Goal: Information Seeking & Learning: Compare options

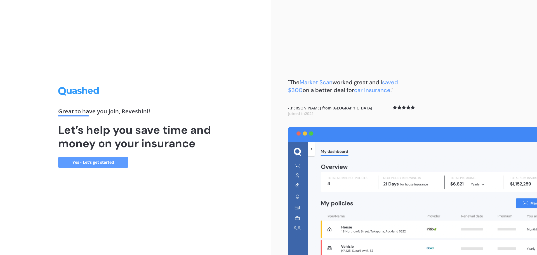
click at [114, 166] on link "Yes - Let’s get started" at bounding box center [93, 162] width 70 height 11
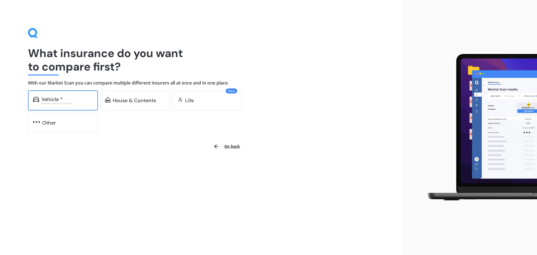
click at [65, 102] on div "Excludes commercial vehicles" at bounding box center [66, 103] width 51 height 2
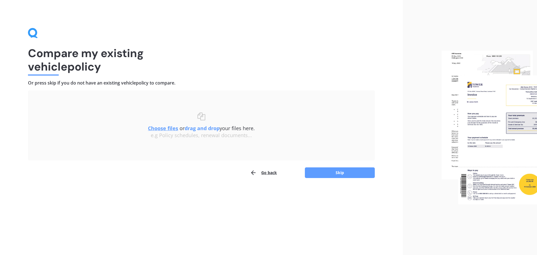
click at [168, 127] on u "Choose files" at bounding box center [163, 128] width 30 height 7
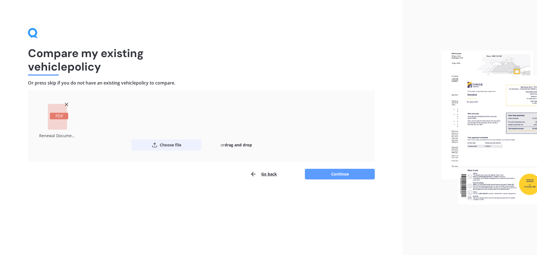
click at [177, 147] on button "Choose file" at bounding box center [167, 144] width 70 height 11
click at [341, 180] on div "Compare my existing vehicle policy Or press skip if you do not have an existing…" at bounding box center [201, 127] width 403 height 255
click at [343, 176] on button "Continue" at bounding box center [340, 174] width 70 height 11
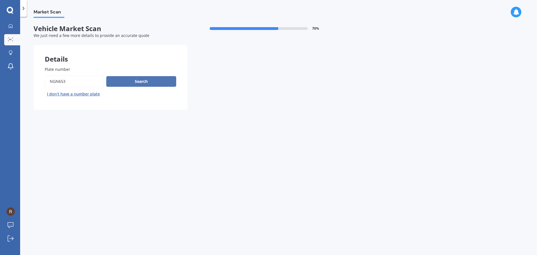
click at [154, 83] on button "Search" at bounding box center [141, 81] width 70 height 11
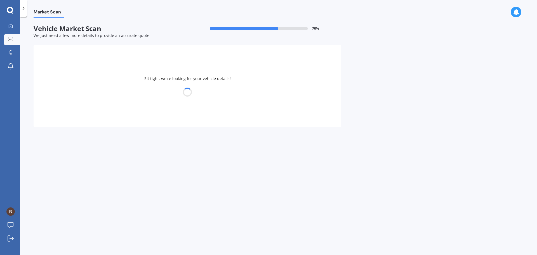
select select "TOYOTA"
select select "COROLLA"
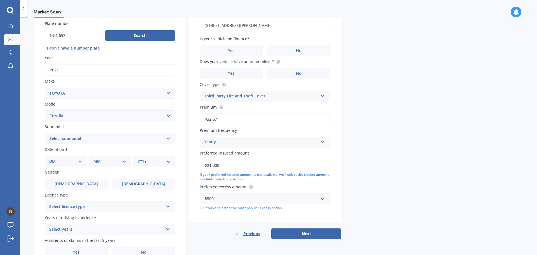
scroll to position [56, 0]
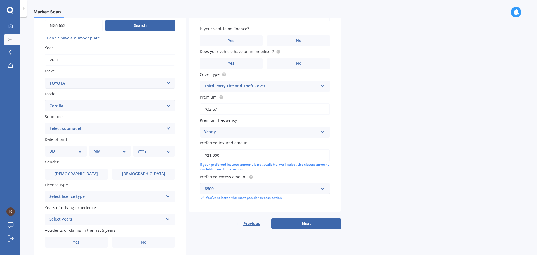
click at [155, 196] on div "Select licence type" at bounding box center [106, 196] width 114 height 7
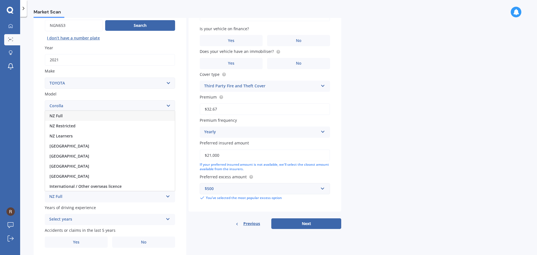
click at [133, 115] on div "NZ Full" at bounding box center [110, 116] width 130 height 10
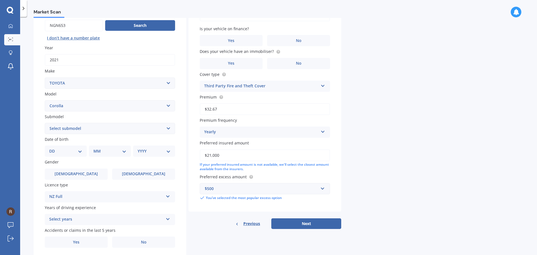
click at [125, 132] on select "Select submodel (All other) Axio Diesel [PERSON_NAME] 2WD [PERSON_NAME] 4WD FXG…" at bounding box center [110, 128] width 130 height 11
click at [477, 121] on div "Market Scan Vehicle Market Scan 70 % We just need a few more details to provide…" at bounding box center [278, 137] width 517 height 238
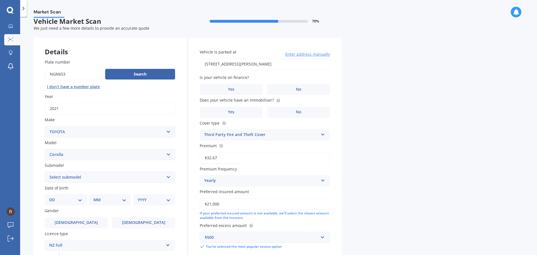
scroll to position [0, 0]
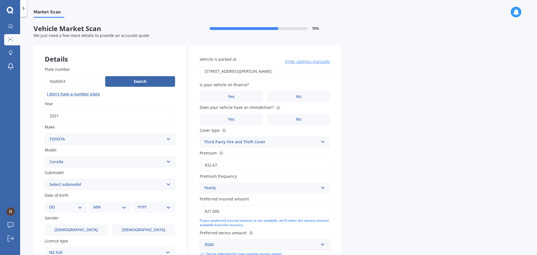
click at [84, 83] on input "Plate number" at bounding box center [74, 82] width 58 height 12
click at [125, 97] on div "Search I don’t have a number plate" at bounding box center [110, 87] width 130 height 23
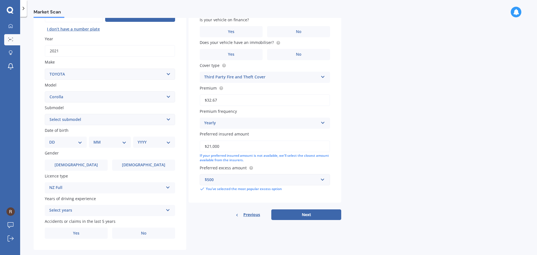
scroll to position [74, 0]
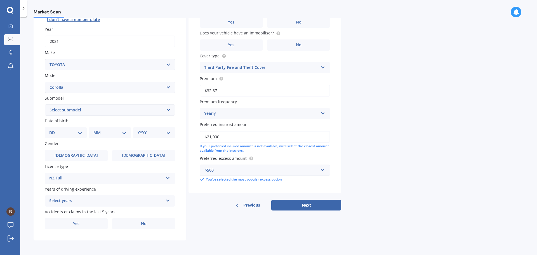
click at [149, 199] on div "Select years" at bounding box center [106, 201] width 114 height 7
click at [143, 149] on div "5 or more years" at bounding box center [110, 150] width 130 height 10
click at [95, 226] on label "Yes" at bounding box center [76, 223] width 63 height 11
click at [0, 0] on input "Yes" at bounding box center [0, 0] width 0 height 0
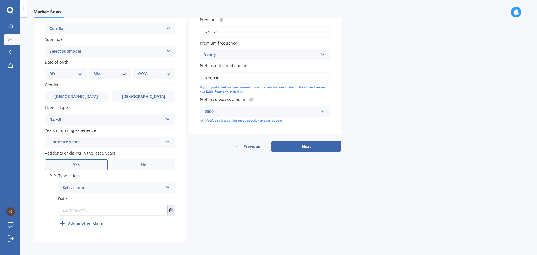
scroll to position [135, 0]
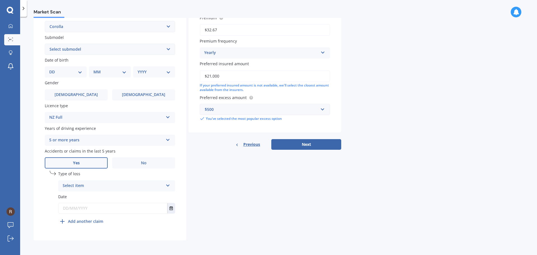
click at [124, 185] on div "Select item" at bounding box center [113, 185] width 101 height 7
click at [124, 207] on div "Not at fault accident" at bounding box center [116, 207] width 116 height 10
click at [171, 210] on button "Select date" at bounding box center [171, 208] width 8 height 10
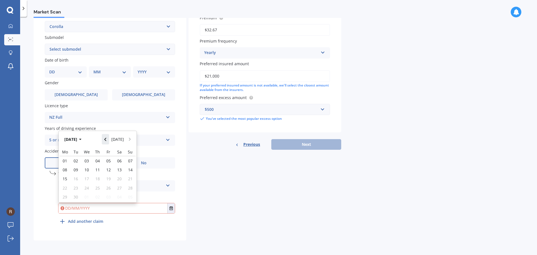
click at [106, 139] on icon "Navigate back" at bounding box center [105, 139] width 2 height 3
click at [107, 139] on icon "Navigate back" at bounding box center [105, 138] width 3 height 4
click at [106, 139] on icon "Navigate back" at bounding box center [105, 139] width 2 height 3
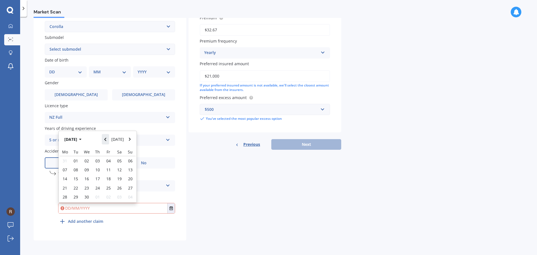
click at [106, 139] on icon "Navigate back" at bounding box center [105, 139] width 2 height 3
click at [107, 139] on icon "Navigate back" at bounding box center [105, 138] width 3 height 4
click at [106, 199] on span "28" at bounding box center [108, 196] width 4 height 5
type input "[DATE]"
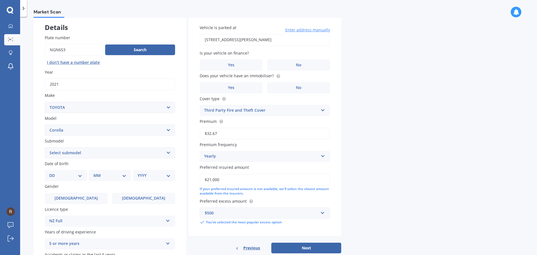
scroll to position [0, 0]
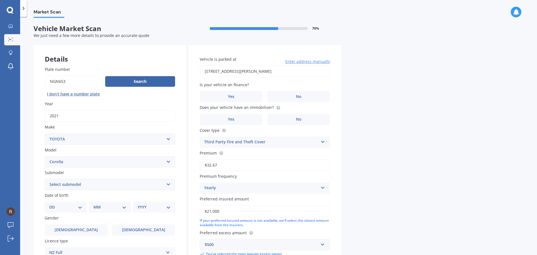
drag, startPoint x: 298, startPoint y: 72, endPoint x: 73, endPoint y: 72, distance: 224.7
click at [73, 72] on div "Details Plate number Search I don’t have a number plate Year [DATE] Make Select…" at bounding box center [188, 210] width 308 height 331
type input "[STREET_ADDRESS]"
click at [250, 94] on label "Yes" at bounding box center [231, 96] width 63 height 11
click at [0, 0] on input "Yes" at bounding box center [0, 0] width 0 height 0
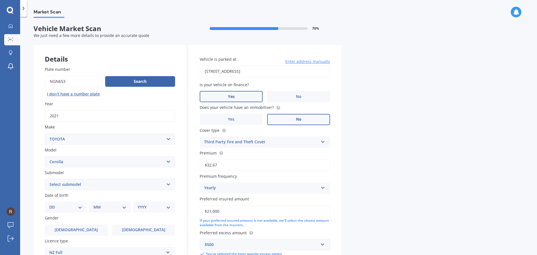
click at [284, 115] on label "No" at bounding box center [298, 119] width 63 height 11
click at [0, 0] on input "No" at bounding box center [0, 0] width 0 height 0
click at [327, 141] on div "Third Party Fire and Theft Cover Comprehensive Cover Third Party Cover Third Pa…" at bounding box center [265, 142] width 130 height 11
click at [302, 153] on div "Comprehensive Cover" at bounding box center [265, 153] width 130 height 10
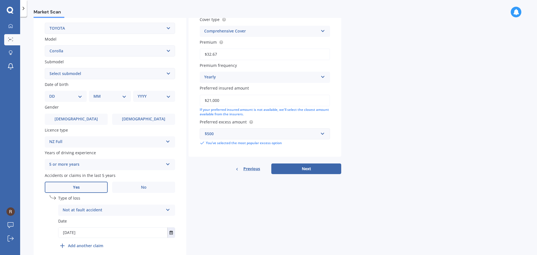
scroll to position [112, 0]
click at [296, 171] on button "Next" at bounding box center [306, 167] width 70 height 11
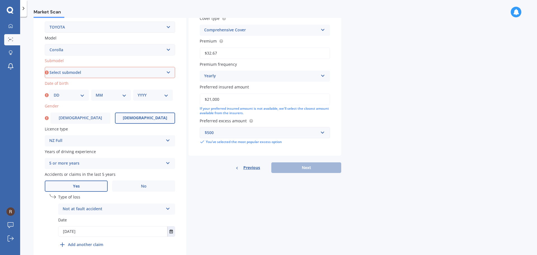
click at [150, 117] on span "[DEMOGRAPHIC_DATA]" at bounding box center [145, 118] width 44 height 5
click at [0, 0] on input "[DEMOGRAPHIC_DATA]" at bounding box center [0, 0] width 0 height 0
click at [82, 93] on select "DD 01 02 03 04 05 06 07 08 09 10 11 12 13 14 15 16 17 18 19 20 21 22 23 24 25 2…" at bounding box center [69, 95] width 31 height 6
select select "07"
click at [54, 92] on select "DD 01 02 03 04 05 06 07 08 09 10 11 12 13 14 15 16 17 18 19 20 21 22 23 24 25 2…" at bounding box center [69, 95] width 31 height 6
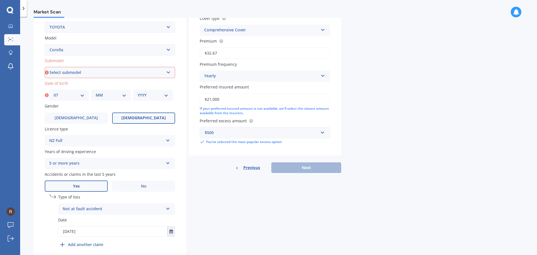
click at [121, 96] on select "MM 01 02 03 04 05 06 07 08 09 10 11 12" at bounding box center [111, 95] width 31 height 6
select select "04"
click at [96, 92] on select "MM 01 02 03 04 05 06 07 08 09 10 11 12" at bounding box center [111, 95] width 31 height 6
click at [164, 95] on select "YYYY 2025 2024 2023 2022 2021 2020 2019 2018 2017 2016 2015 2014 2013 2012 2011…" at bounding box center [153, 95] width 31 height 6
select select "1993"
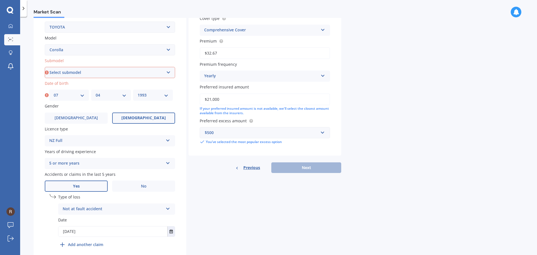
click at [138, 92] on select "YYYY 2025 2024 2023 2022 2021 2020 2019 2018 2017 2016 2015 2014 2013 2012 2011…" at bounding box center [153, 95] width 31 height 6
click at [271, 199] on div "Details Plate number Search I don’t have a number plate Year [DATE] Make Select…" at bounding box center [188, 98] width 308 height 331
click at [142, 69] on select "Select submodel (All other) Axio Diesel [PERSON_NAME] 2WD [PERSON_NAME] 4WD FXG…" at bounding box center [110, 72] width 130 height 11
select select "HYBRID"
click at [45, 67] on select "Select submodel (All other) Axio Diesel [PERSON_NAME] 2WD [PERSON_NAME] 4WD FXG…" at bounding box center [110, 72] width 130 height 11
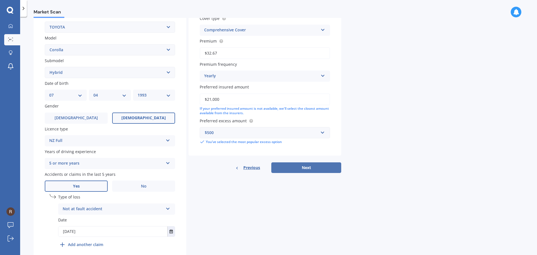
click at [287, 170] on button "Next" at bounding box center [306, 167] width 70 height 11
select select "07"
select select "04"
select select "1993"
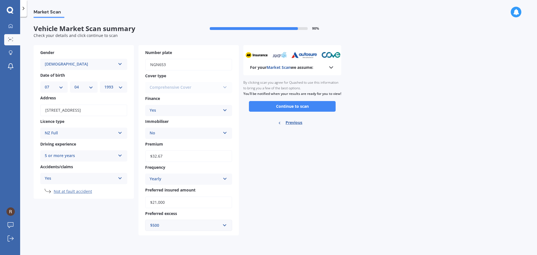
scroll to position [0, 0]
click at [207, 90] on div "Comprehensive Cover Comprehensive Cover Third Party Cover Third Party Fire and …" at bounding box center [188, 87] width 87 height 11
click at [301, 112] on button "Continue to scan" at bounding box center [292, 106] width 87 height 11
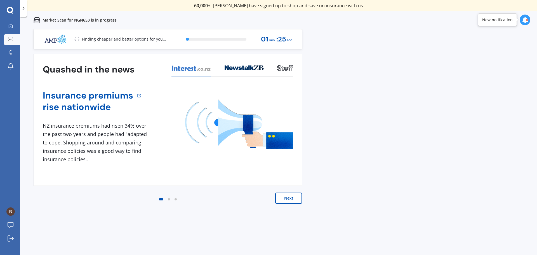
click at [294, 197] on button "Next" at bounding box center [288, 198] width 27 height 11
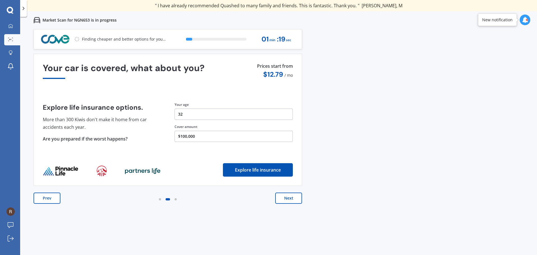
click at [295, 197] on button "Next" at bounding box center [288, 198] width 27 height 11
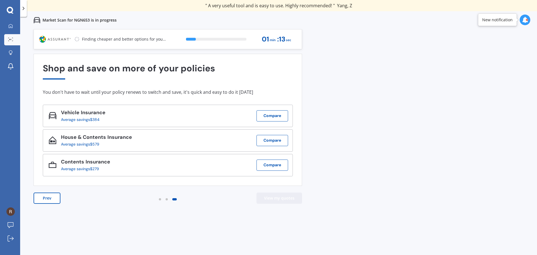
click at [295, 197] on button "View my quotes" at bounding box center [280, 198] width 46 height 11
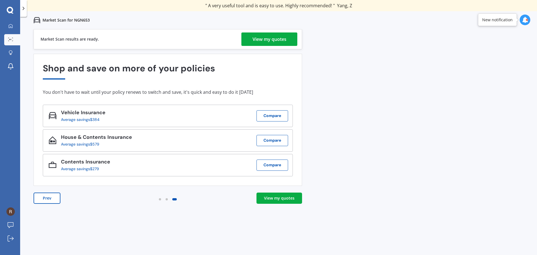
click at [273, 37] on div "View my quotes" at bounding box center [270, 38] width 34 height 13
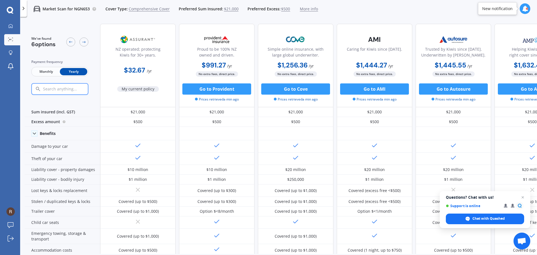
click at [51, 71] on span "Monthly" at bounding box center [45, 71] width 27 height 7
click at [74, 73] on span "Yearly" at bounding box center [73, 71] width 27 height 7
click at [43, 74] on span "Monthly" at bounding box center [45, 71] width 27 height 7
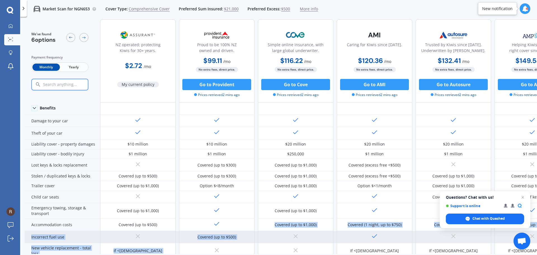
drag, startPoint x: 249, startPoint y: 247, endPoint x: 287, endPoint y: 246, distance: 38.1
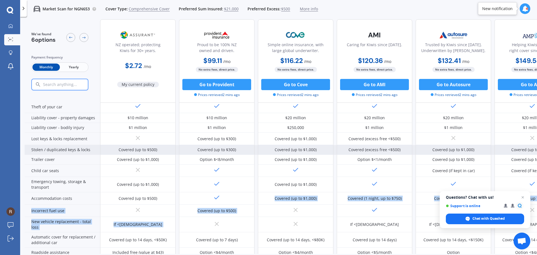
scroll to position [51, 0]
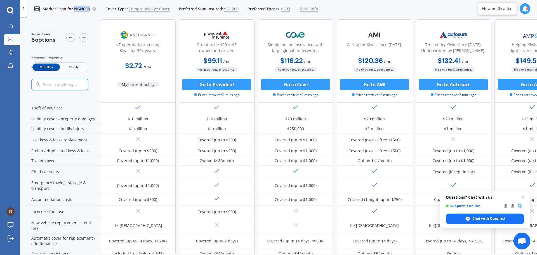
drag, startPoint x: 74, startPoint y: 9, endPoint x: 91, endPoint y: 10, distance: 17.7
click at [91, 10] on div "Market Scan for NGN653 Cover Type: Comprehensive Cover Preferred Sum Insured: $…" at bounding box center [172, 9] width 291 height 18
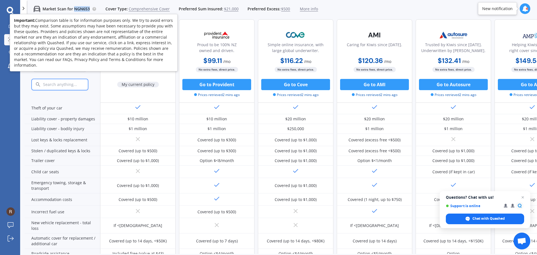
copy div "NGN653"
